Goal: Transaction & Acquisition: Purchase product/service

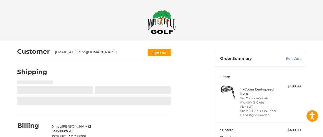
select select "**"
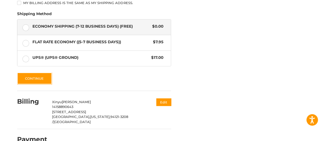
scroll to position [304, 0]
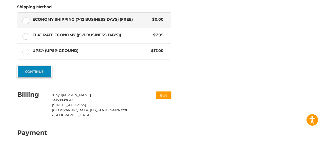
click at [33, 70] on button "Continue" at bounding box center [34, 71] width 35 height 12
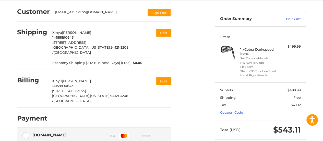
scroll to position [0, 0]
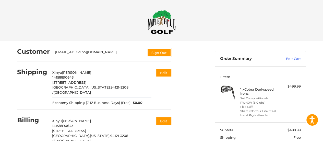
click at [162, 17] on img at bounding box center [162, 22] width 28 height 24
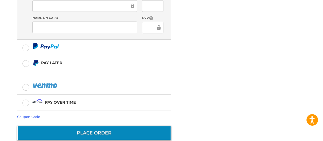
scroll to position [193, 0]
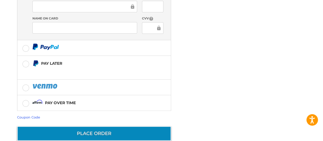
click at [96, 126] on button "Place Order" at bounding box center [94, 133] width 154 height 15
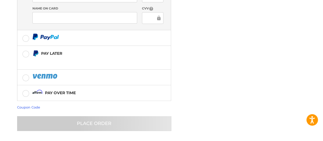
scroll to position [42, 0]
